Goal: Task Accomplishment & Management: Manage account settings

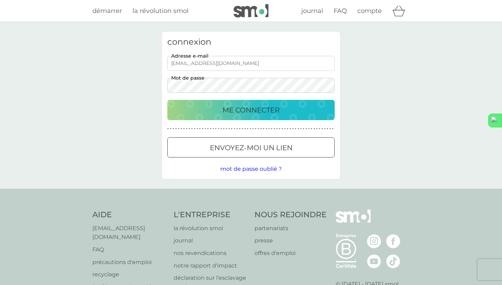
click at [302, 112] on div "ME CONNECTER" at bounding box center [250, 109] width 153 height 11
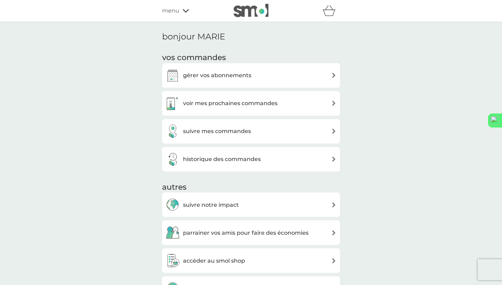
click at [282, 76] on div "gérer vos abonnements" at bounding box center [251, 75] width 171 height 14
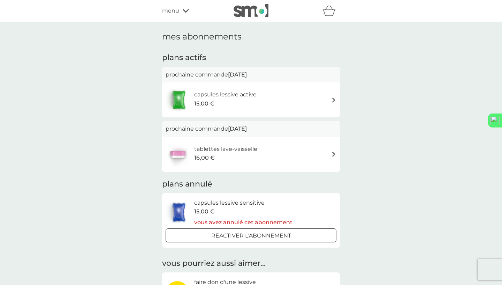
click at [322, 101] on div "capsules lessive active 15,00 €" at bounding box center [251, 100] width 171 height 24
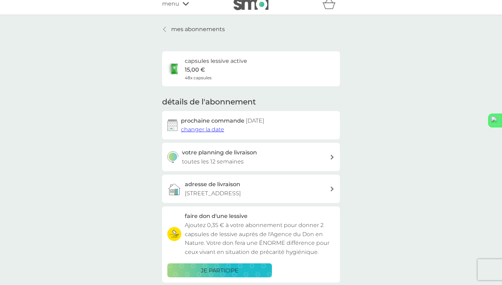
scroll to position [10, 0]
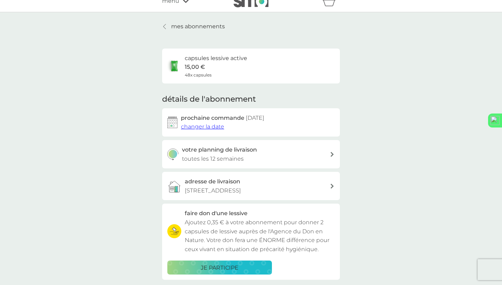
click at [169, 29] on link "mes abonnements" at bounding box center [193, 26] width 63 height 9
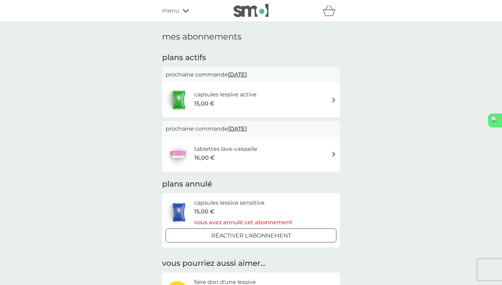
click at [235, 153] on div "16,00 €" at bounding box center [225, 157] width 63 height 9
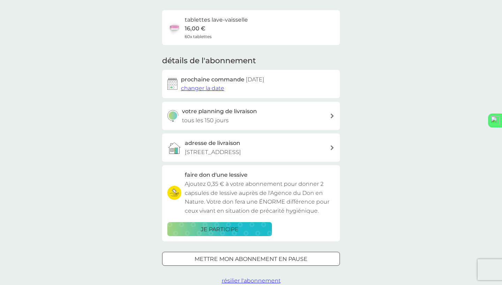
scroll to position [42, 0]
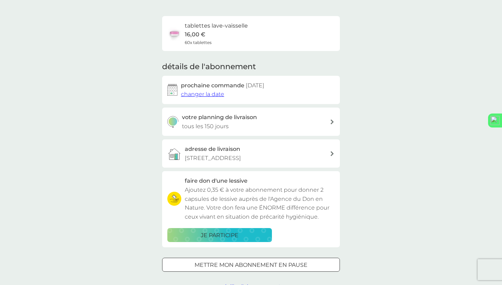
click at [213, 236] on p "je participe" at bounding box center [220, 235] width 38 height 9
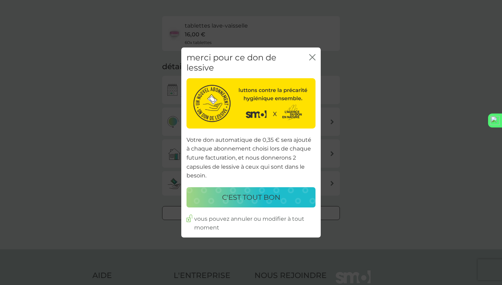
click at [282, 197] on div "c'est tout bon" at bounding box center [251, 196] width 115 height 11
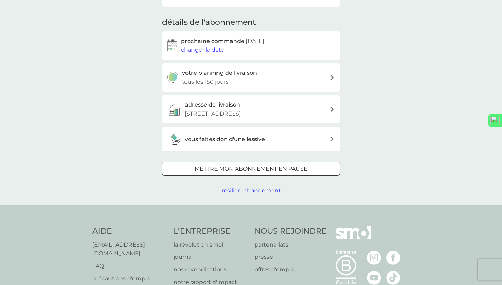
scroll to position [91, 0]
